Goal: Navigation & Orientation: Find specific page/section

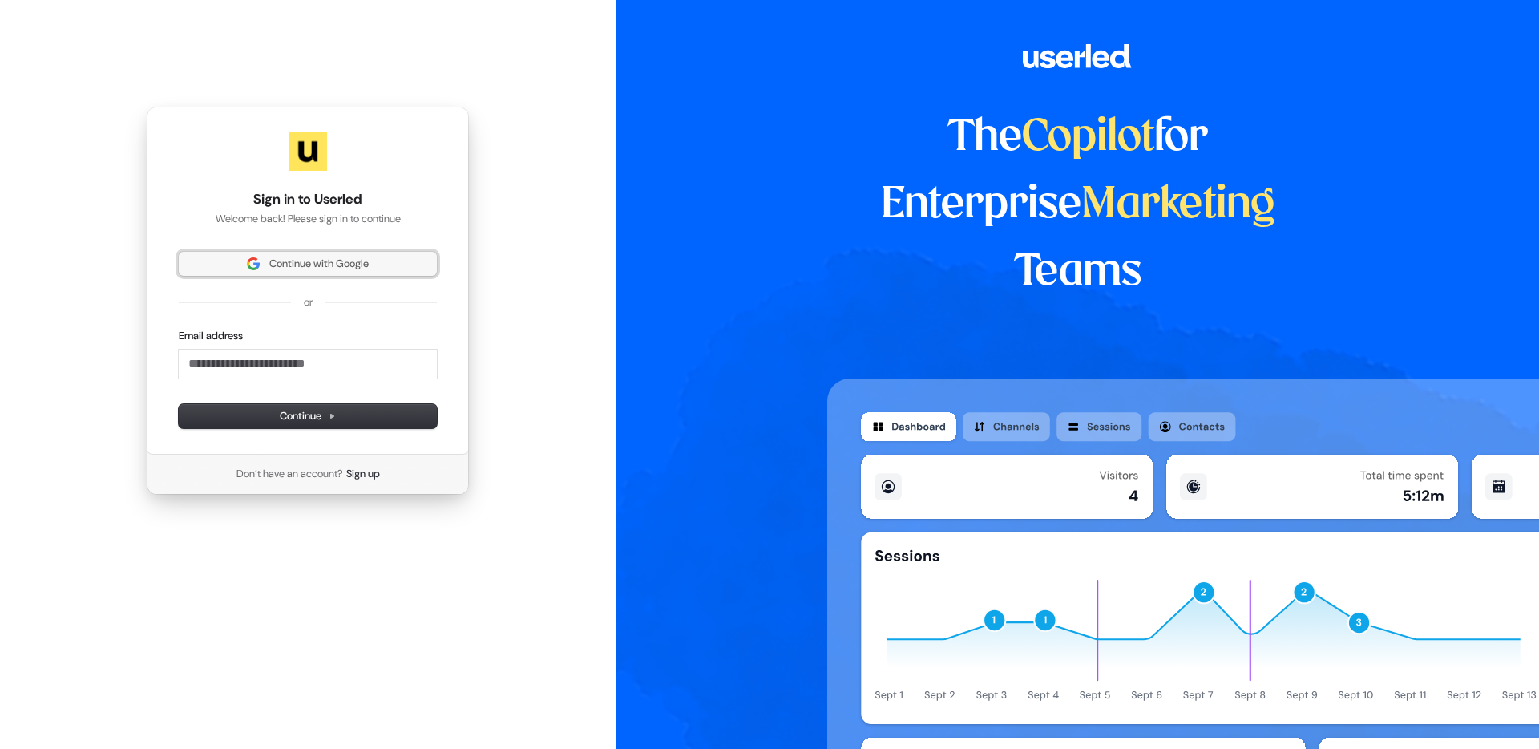
click at [291, 264] on span "Continue with Google" at bounding box center [318, 264] width 99 height 14
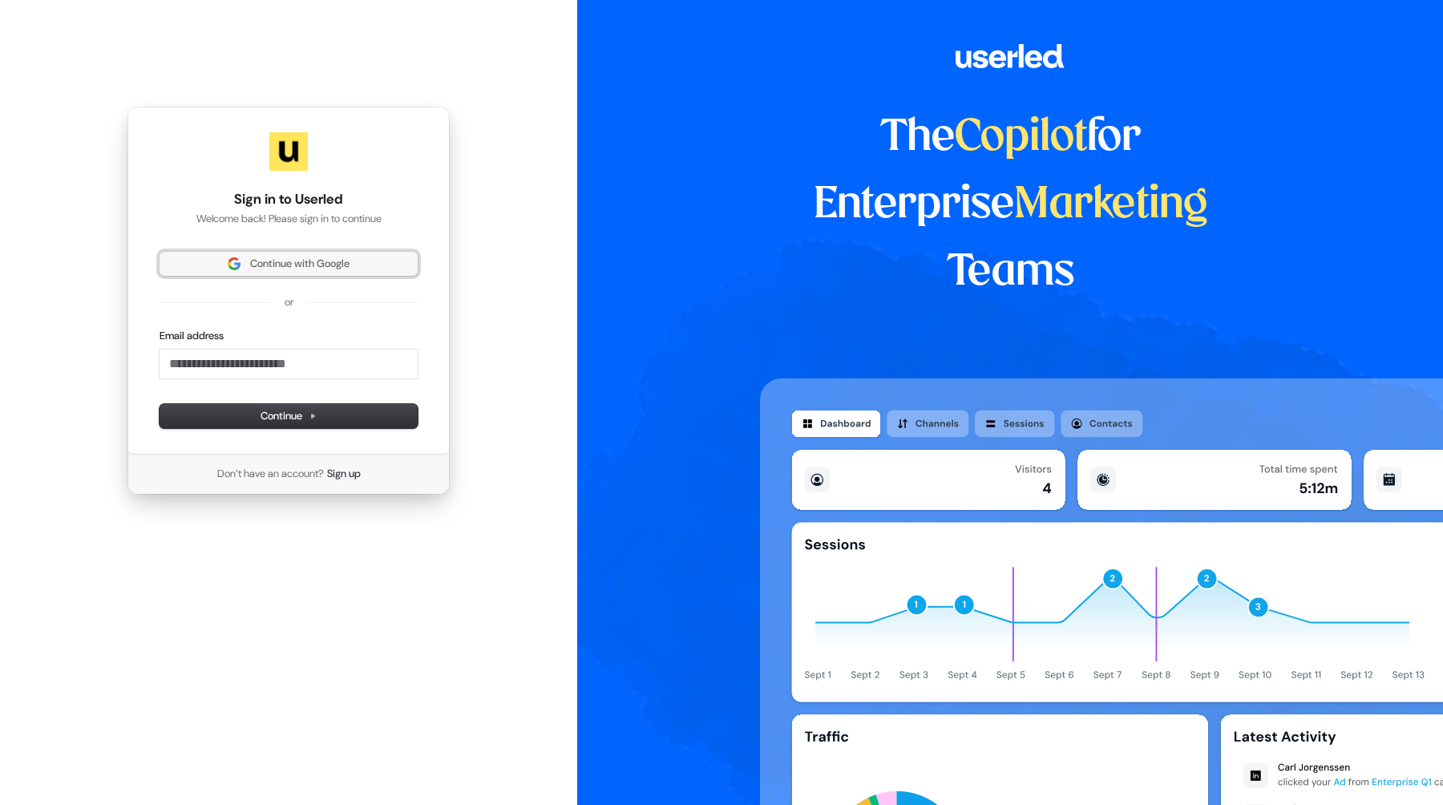
click at [282, 264] on span "Continue with Google" at bounding box center [299, 264] width 99 height 14
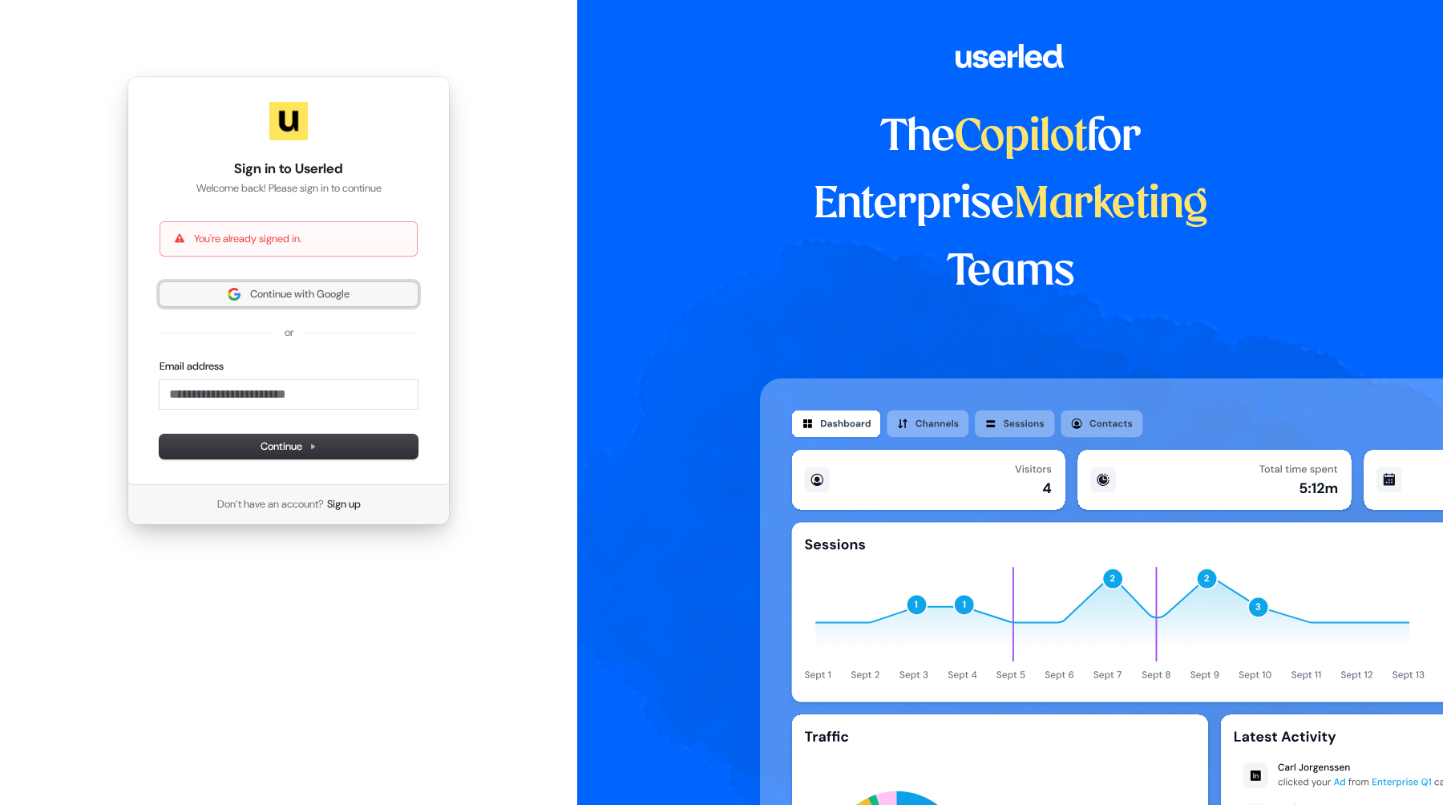
click at [280, 286] on button "Continue with Google" at bounding box center [289, 294] width 258 height 24
click at [308, 299] on span "Continue with Google" at bounding box center [299, 294] width 99 height 14
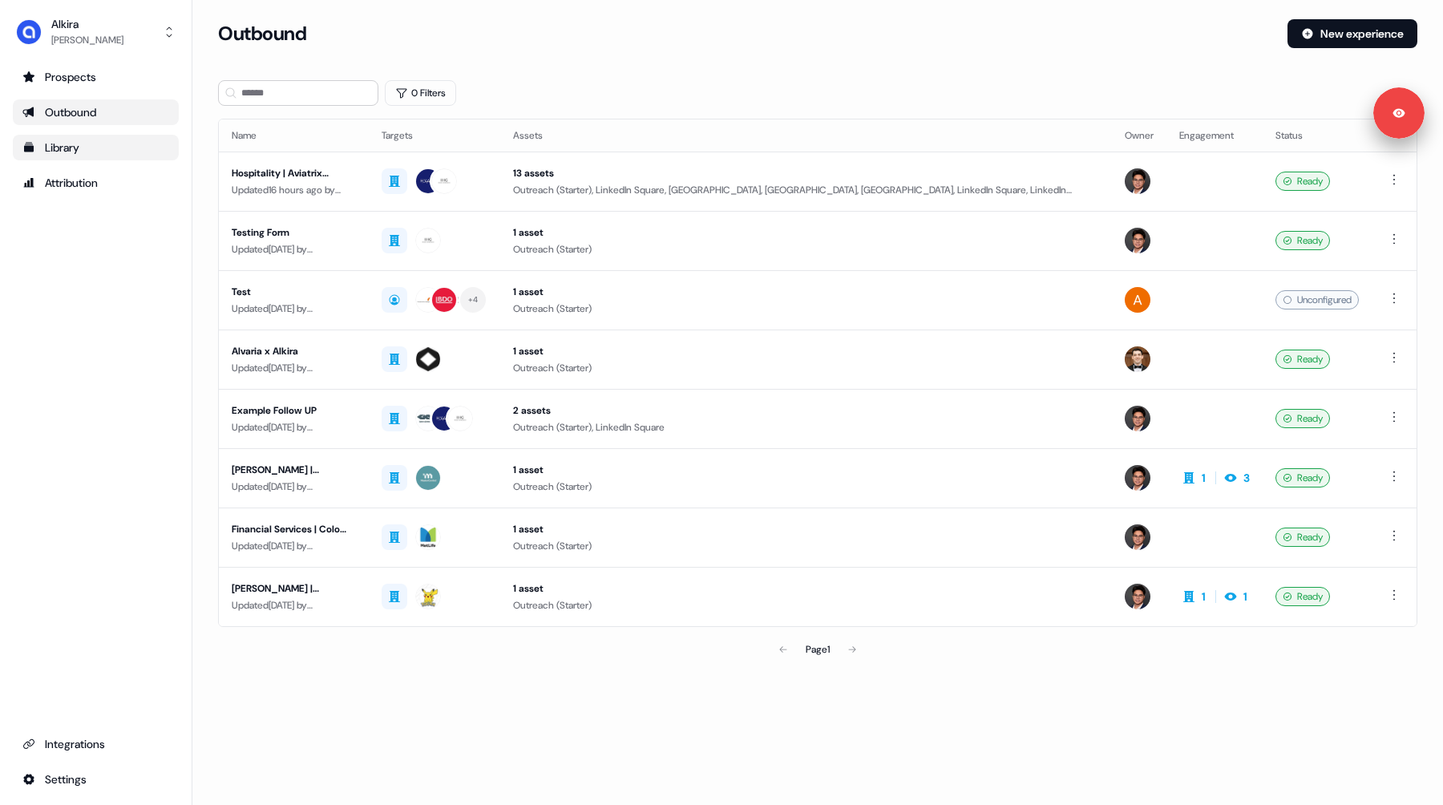
click at [91, 152] on div "Library" at bounding box center [95, 147] width 147 height 16
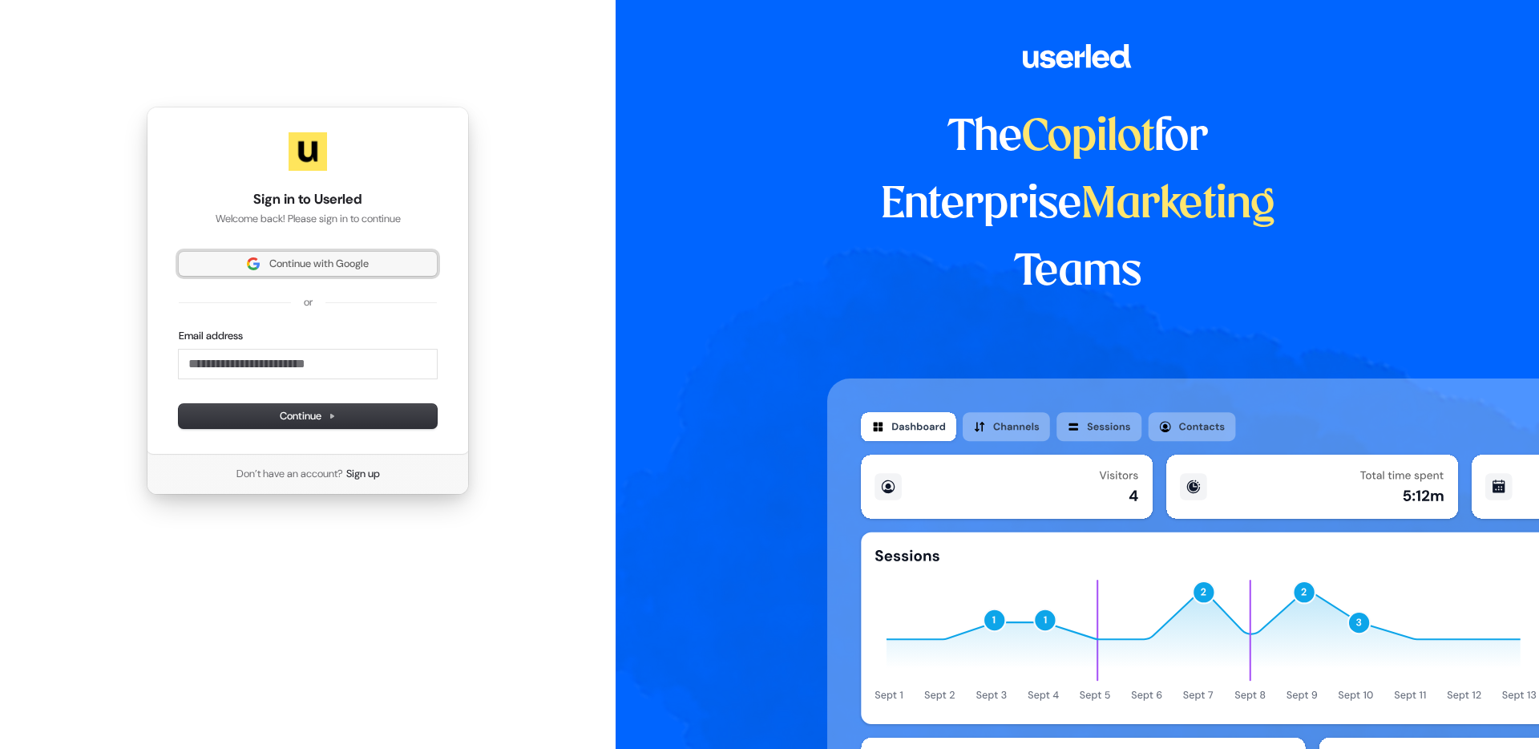
click at [309, 264] on span "Continue with Google" at bounding box center [318, 264] width 99 height 14
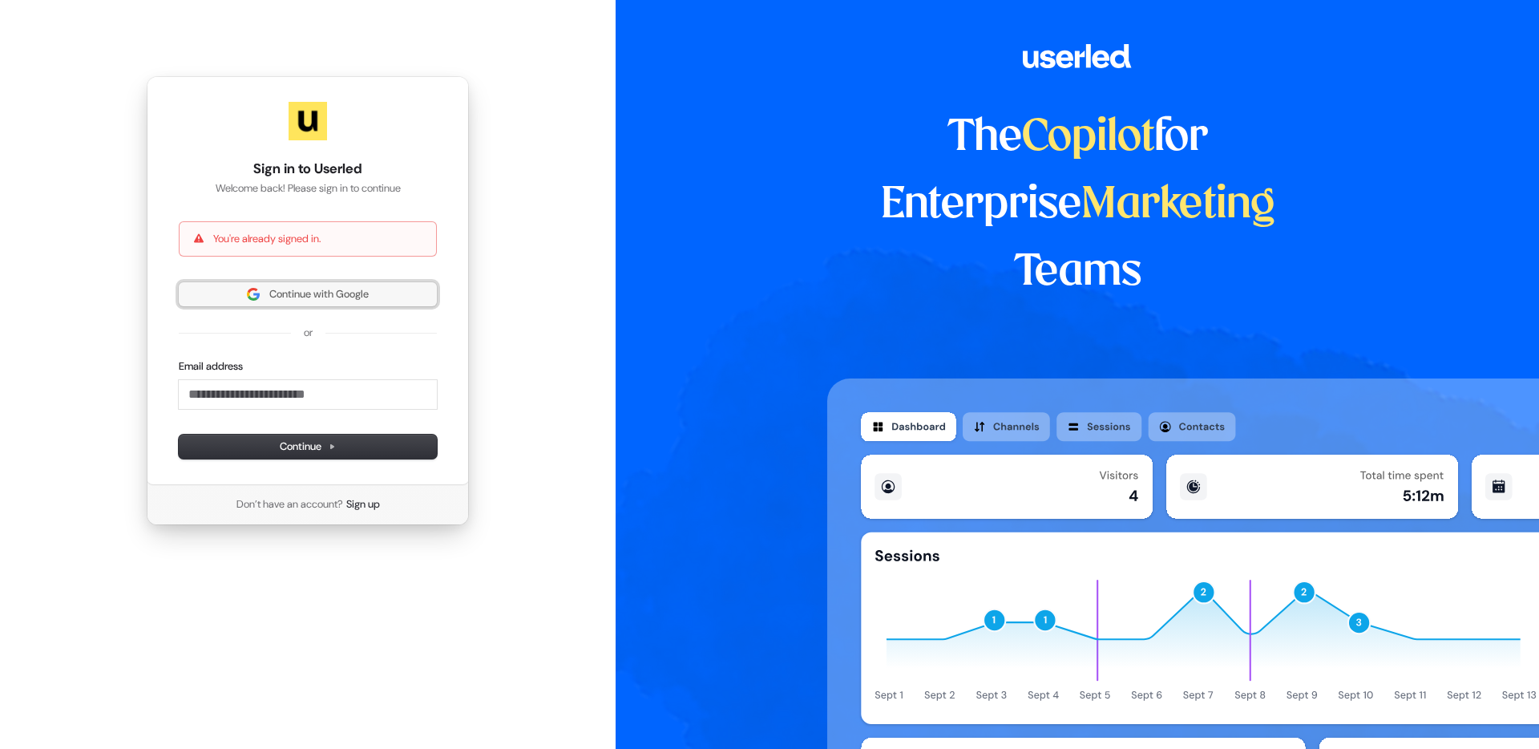
click at [289, 300] on span "Continue with Google" at bounding box center [318, 294] width 99 height 14
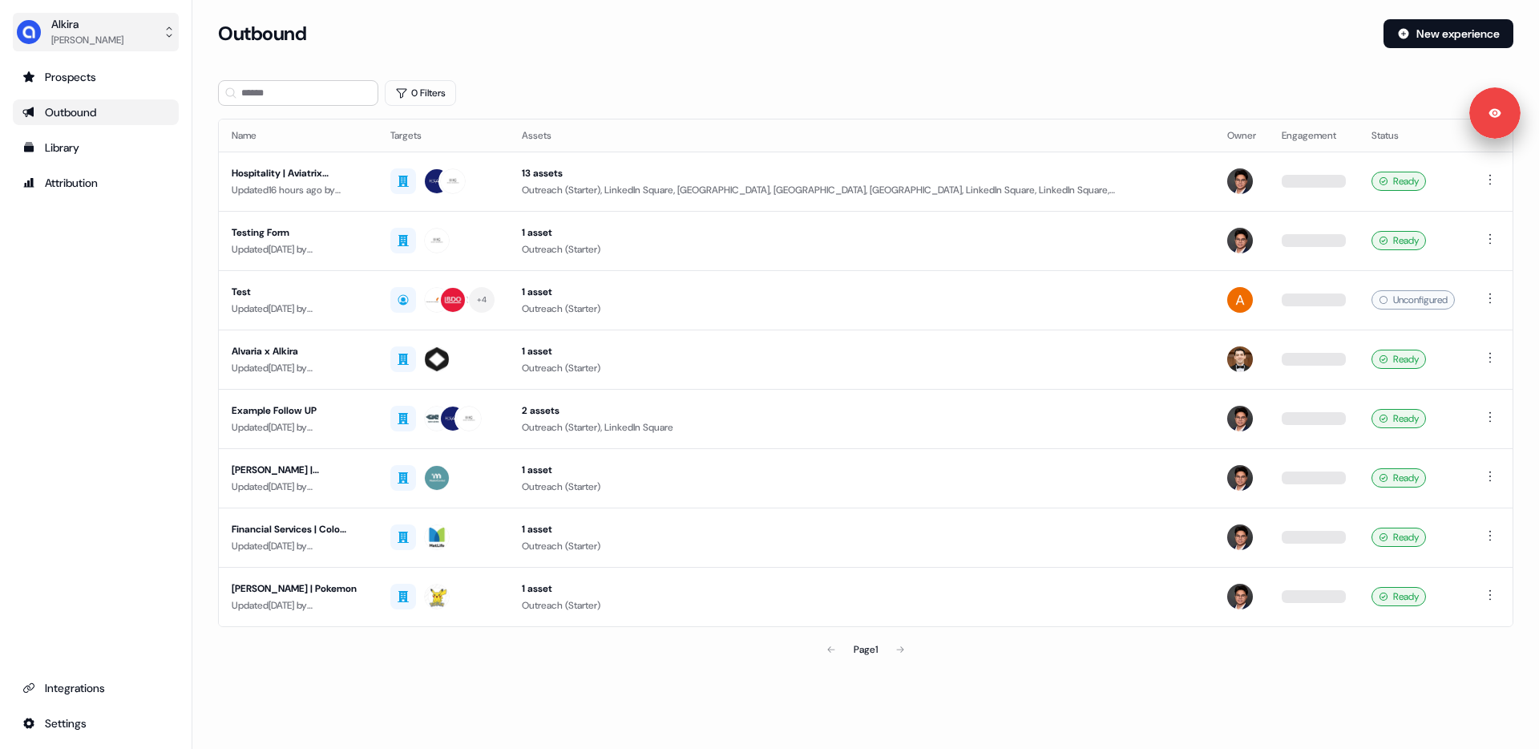
click at [90, 34] on button "[PERSON_NAME]" at bounding box center [96, 32] width 166 height 38
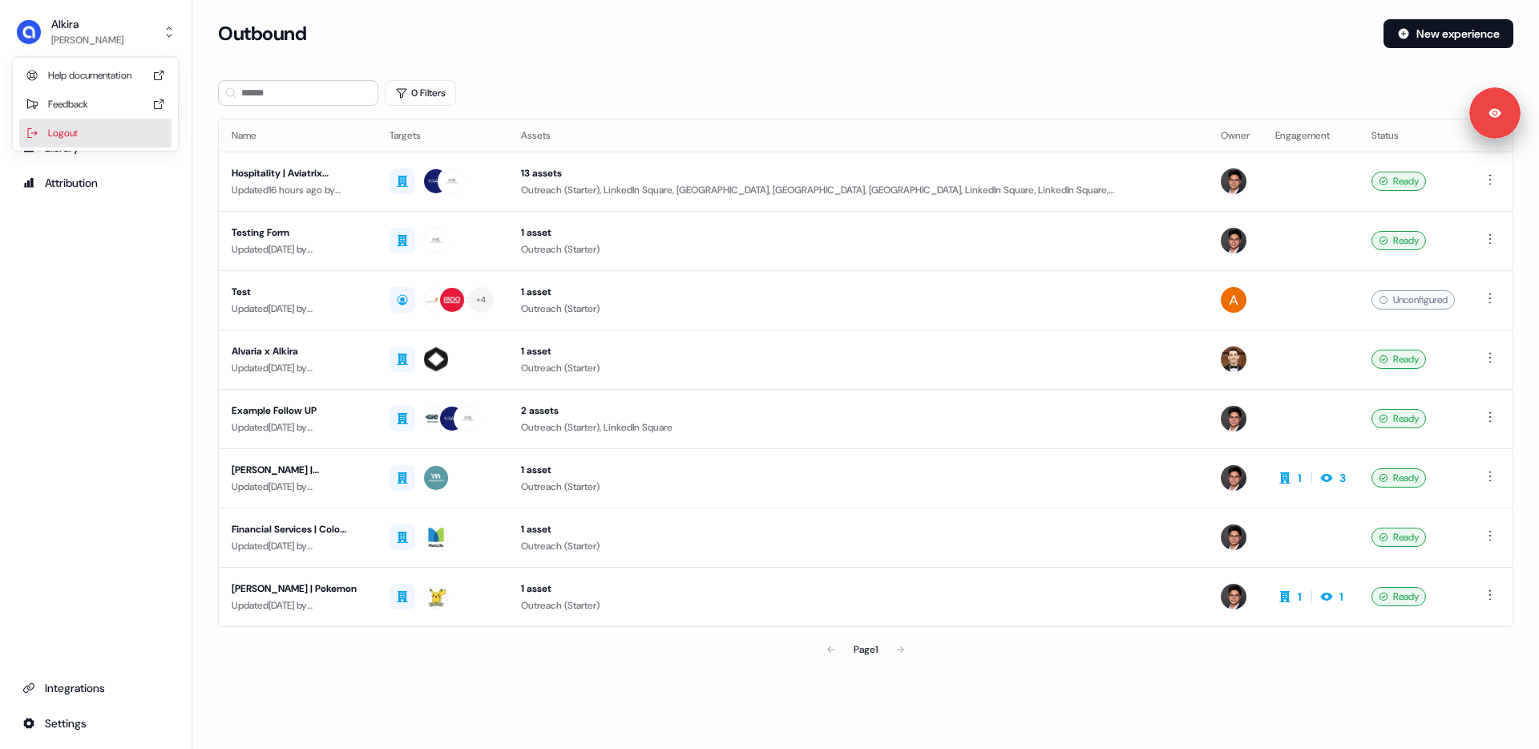
click at [116, 130] on div "Logout" at bounding box center [95, 133] width 152 height 29
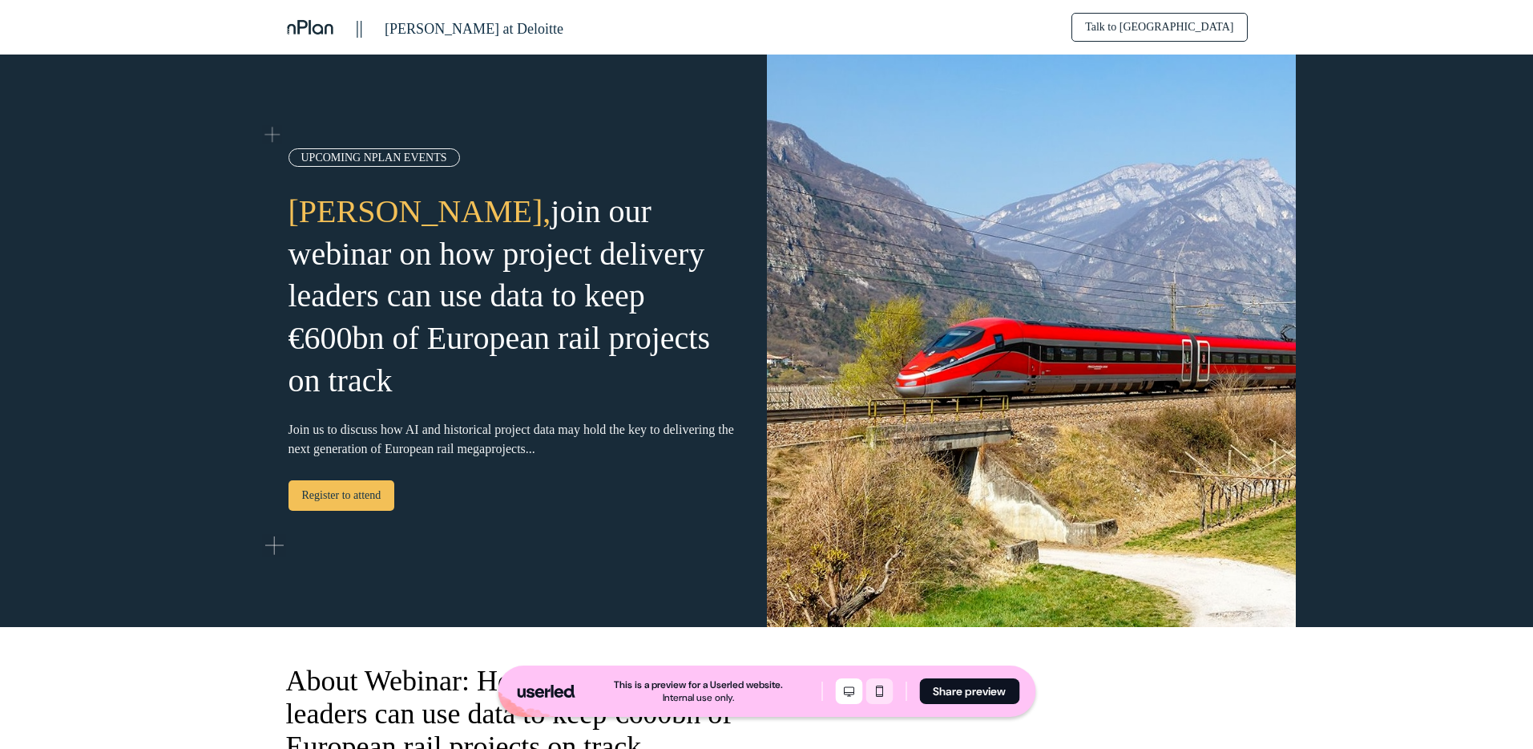
click at [884, 689] on icon "Mobile mode" at bounding box center [879, 691] width 19 height 13
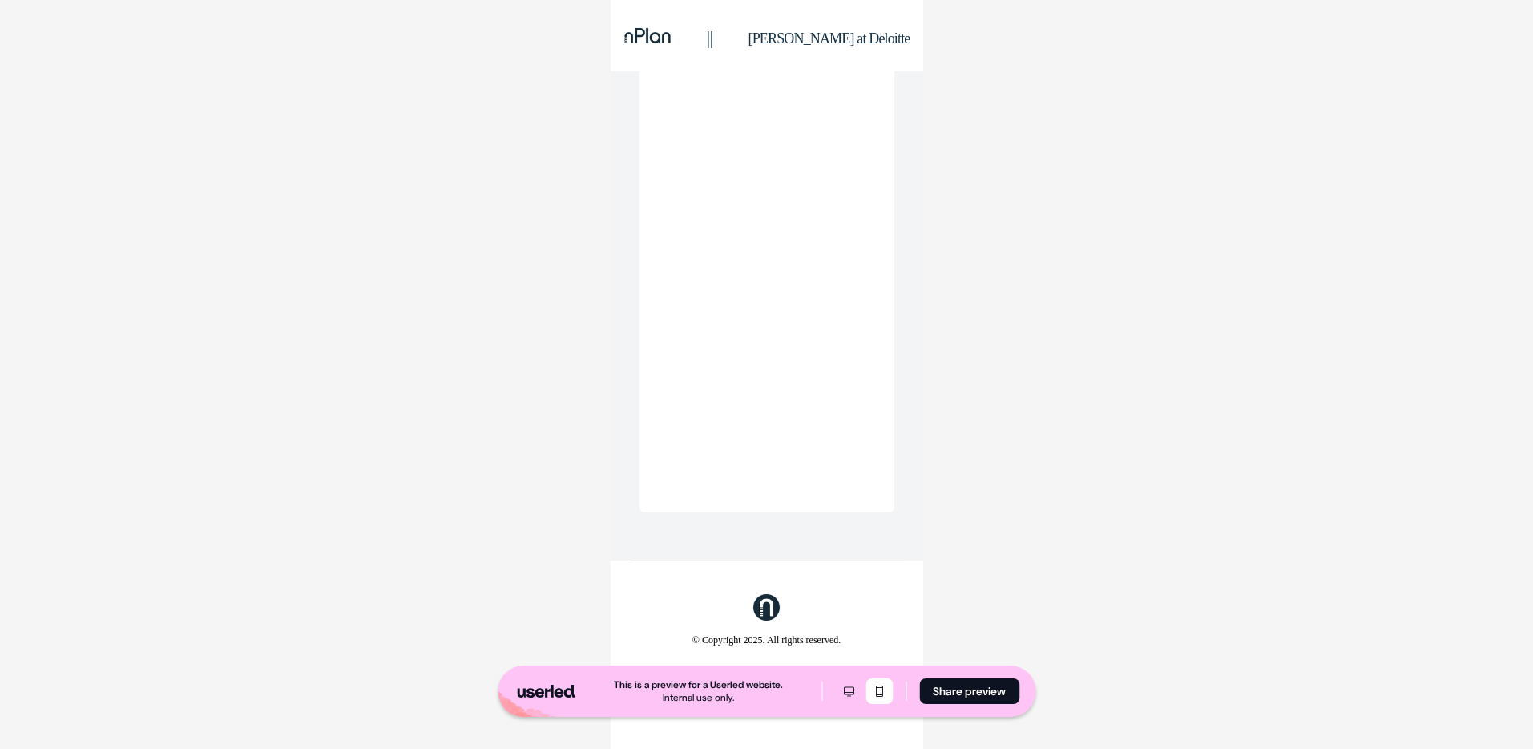
scroll to position [4738, 0]
click at [854, 689] on icon "Desktop mode" at bounding box center [848, 691] width 19 height 13
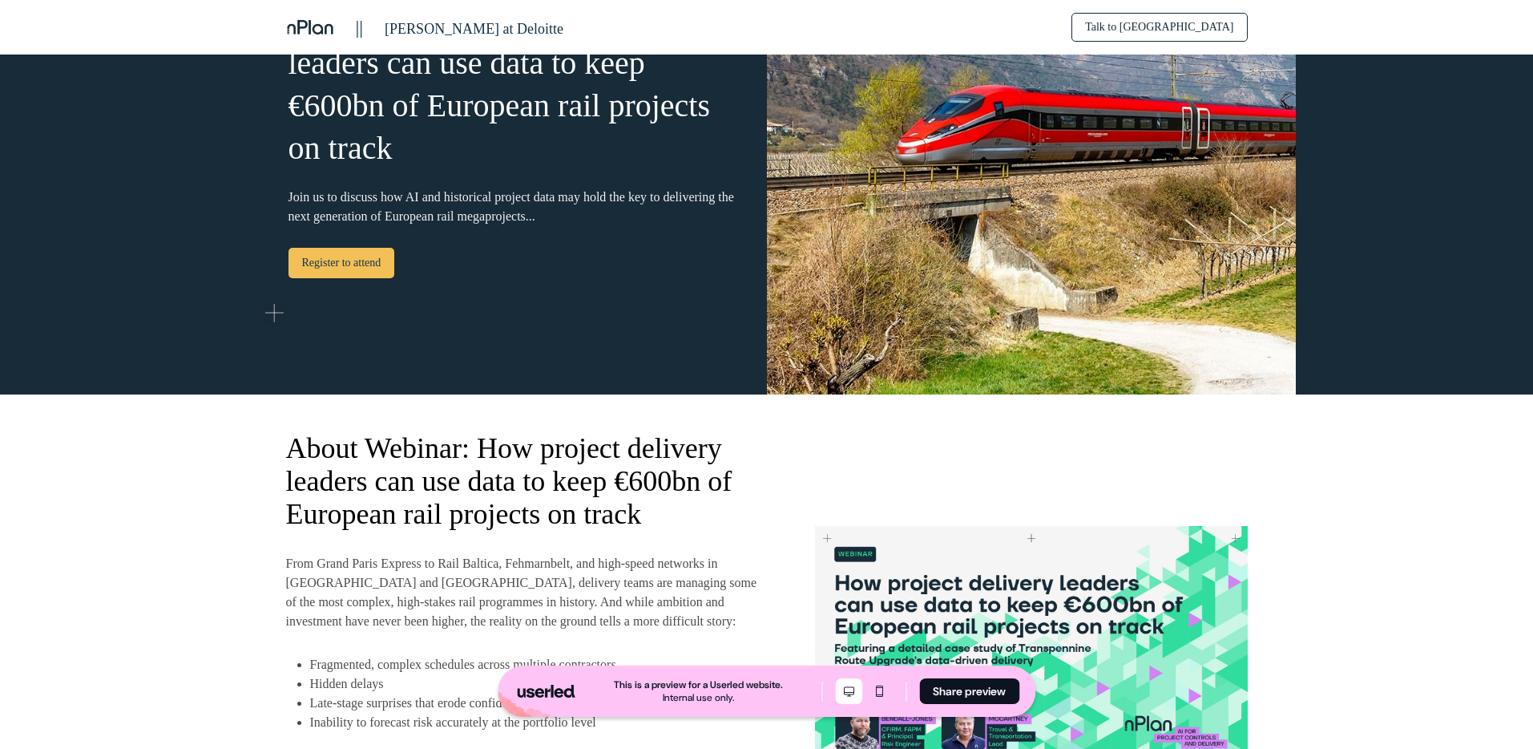
scroll to position [0, 0]
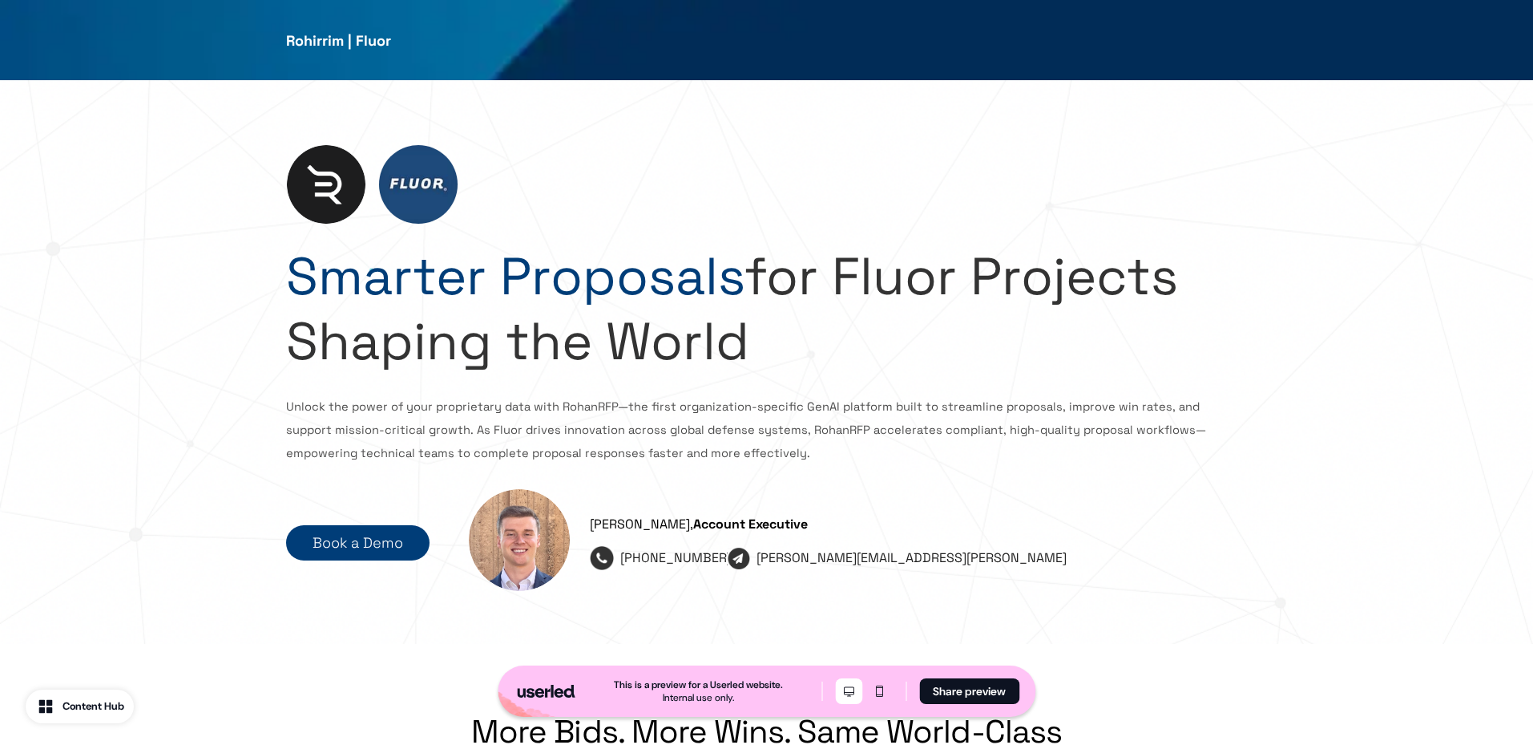
click at [126, 288] on div "Smarter Proposals for Fluor Projects Shaping the World Unlock the power of your…" at bounding box center [766, 362] width 1533 height 564
